Goal: Task Accomplishment & Management: Use online tool/utility

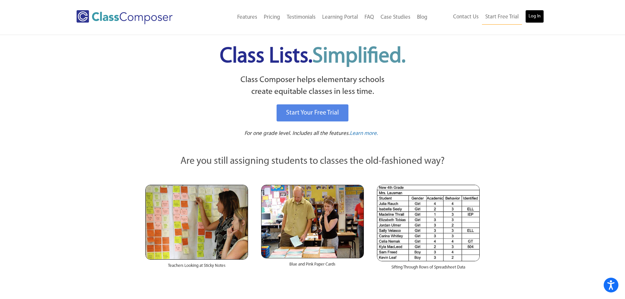
click at [536, 20] on link "Log In" at bounding box center [534, 16] width 19 height 13
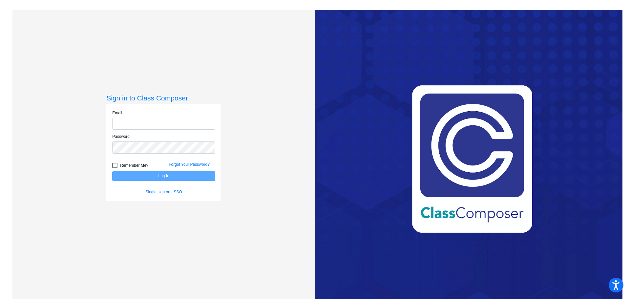
type input "[EMAIL_ADDRESS][DOMAIN_NAME]"
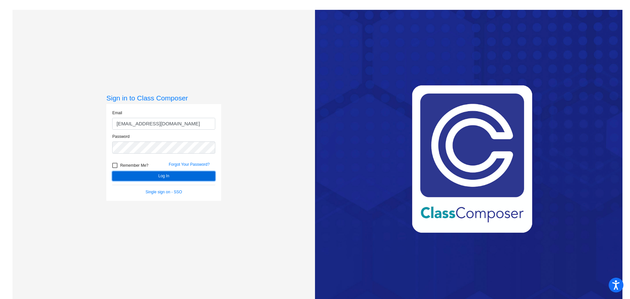
click at [179, 179] on button "Log In" at bounding box center [163, 176] width 103 height 10
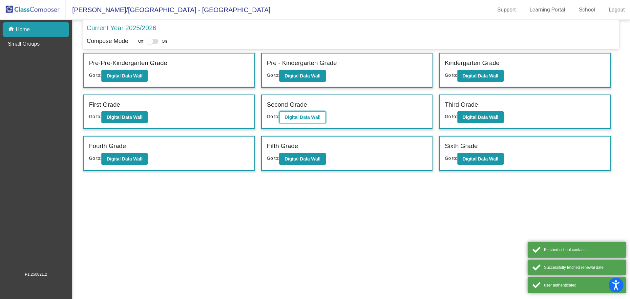
click at [308, 120] on button "Digital Data Wall" at bounding box center [302, 117] width 46 height 12
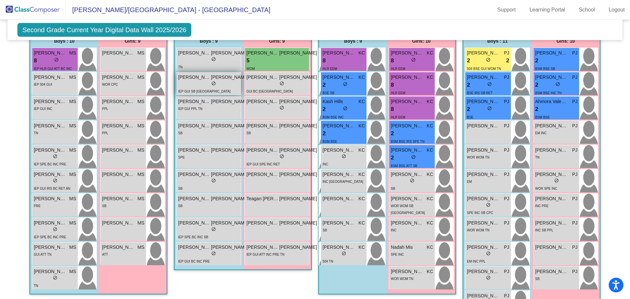
scroll to position [230, 0]
